Goal: Use online tool/utility

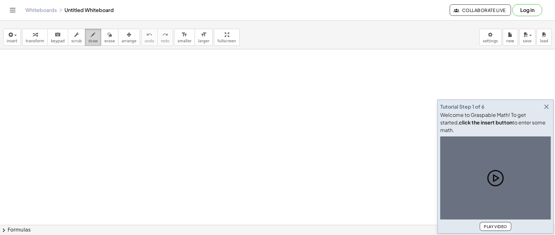
click at [88, 41] on span "draw" at bounding box center [92, 41] width 9 height 4
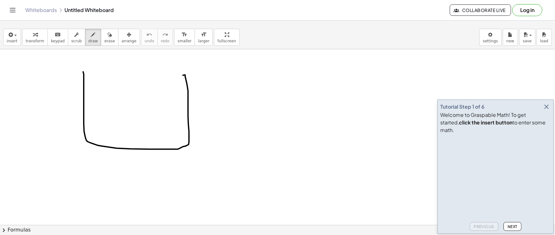
drag, startPoint x: 83, startPoint y: 72, endPoint x: 86, endPoint y: 77, distance: 6.1
drag, startPoint x: 109, startPoint y: 85, endPoint x: 143, endPoint y: 98, distance: 36.0
drag, startPoint x: 107, startPoint y: 108, endPoint x: 130, endPoint y: 104, distance: 23.1
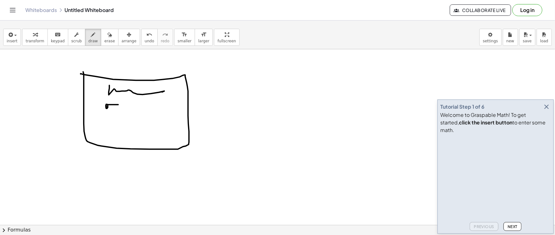
drag, startPoint x: 117, startPoint y: 117, endPoint x: 132, endPoint y: 114, distance: 15.1
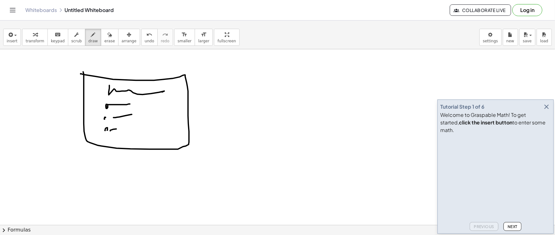
drag, startPoint x: 110, startPoint y: 130, endPoint x: 124, endPoint y: 133, distance: 13.6
drag, startPoint x: 150, startPoint y: 110, endPoint x: 143, endPoint y: 106, distance: 8.1
